Goal: Transaction & Acquisition: Obtain resource

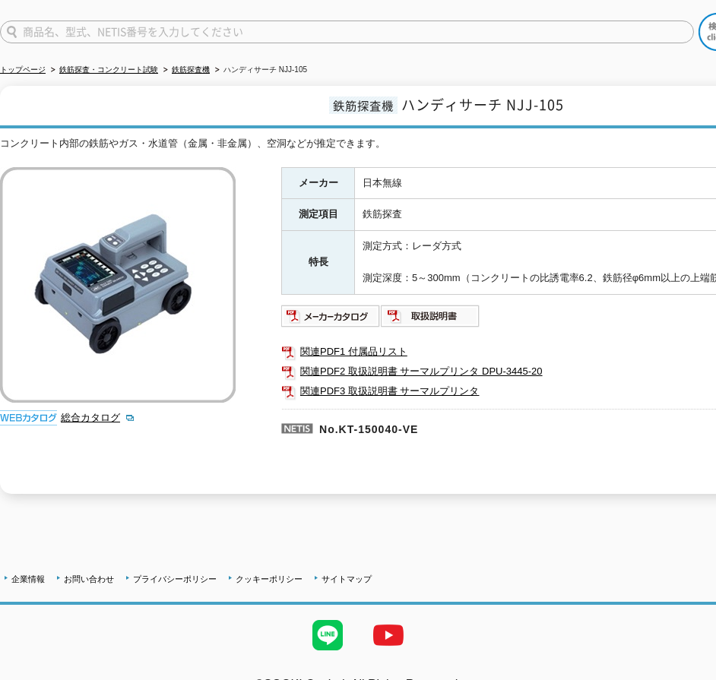
scroll to position [136, 0]
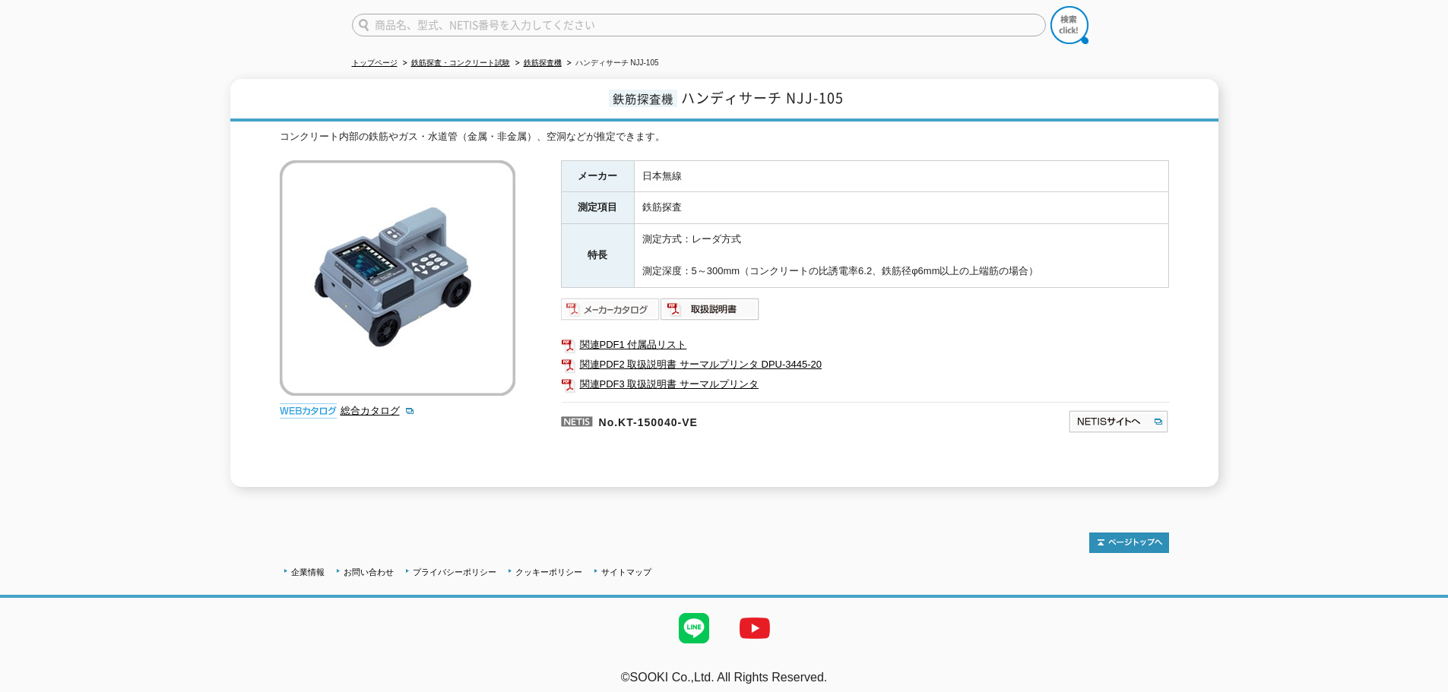
scroll to position [124, 0]
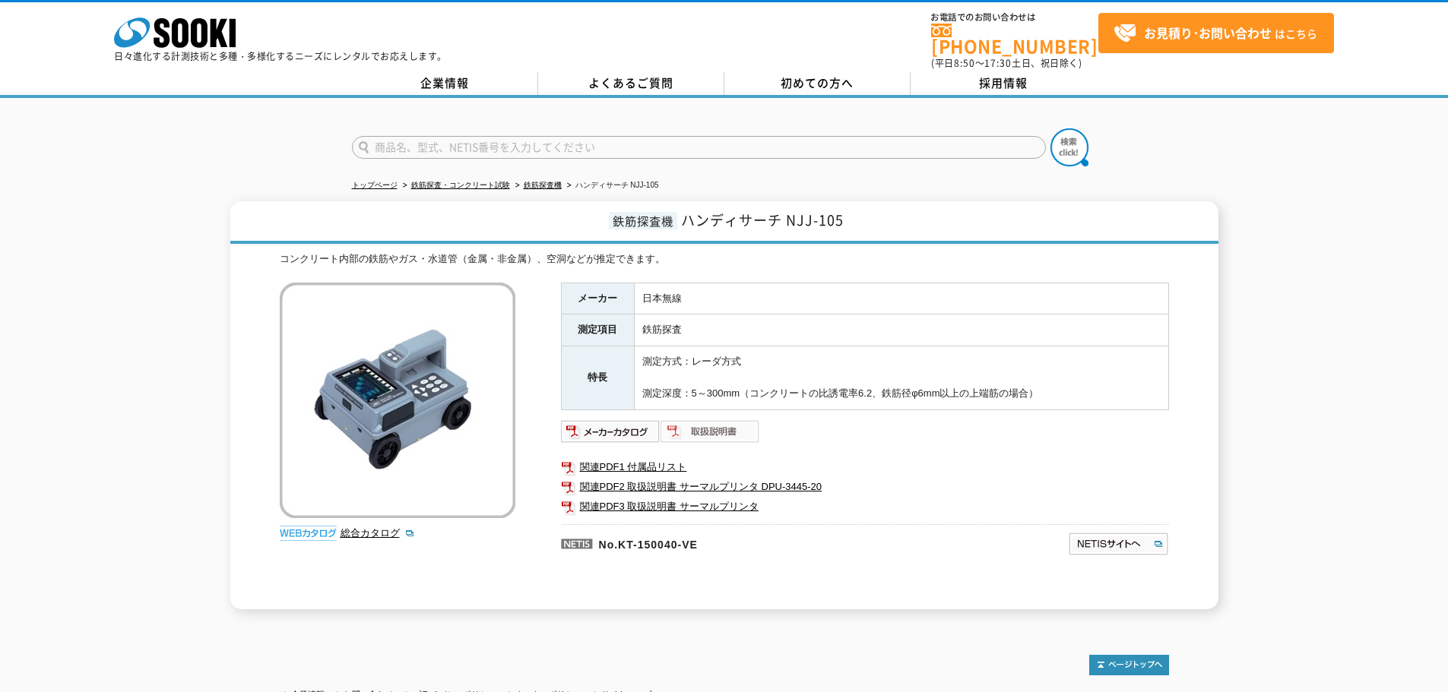
click at [702, 428] on img at bounding box center [710, 431] width 100 height 24
click at [688, 420] on img at bounding box center [710, 431] width 100 height 24
